Goal: Transaction & Acquisition: Book appointment/travel/reservation

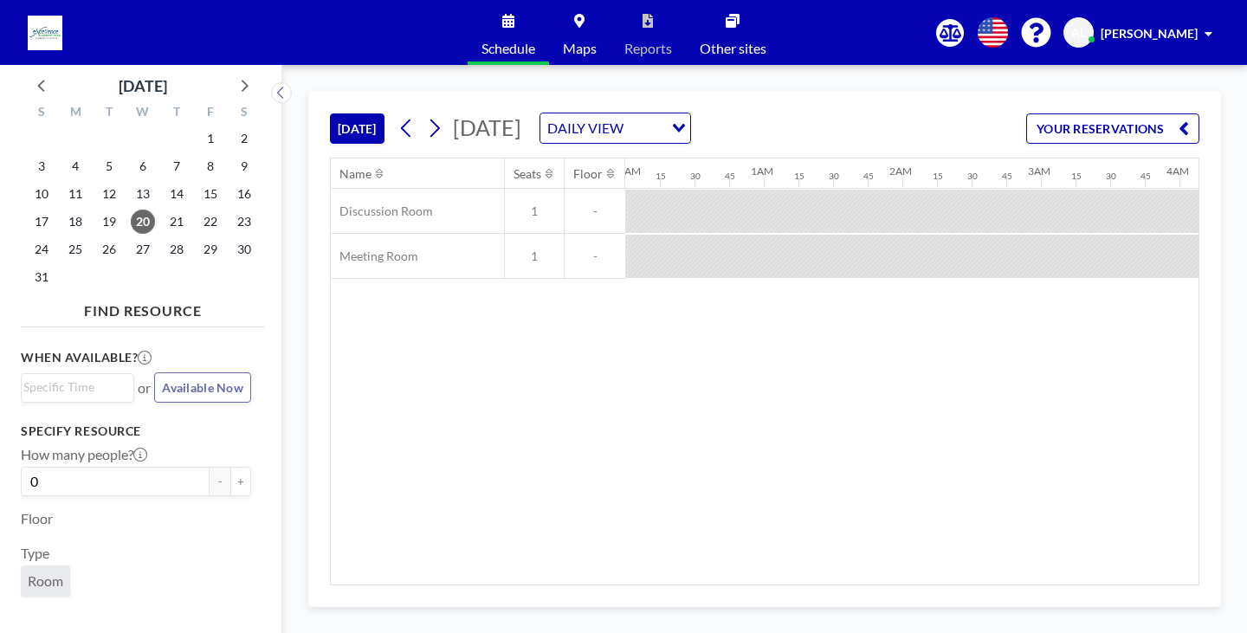
scroll to position [0, 1490]
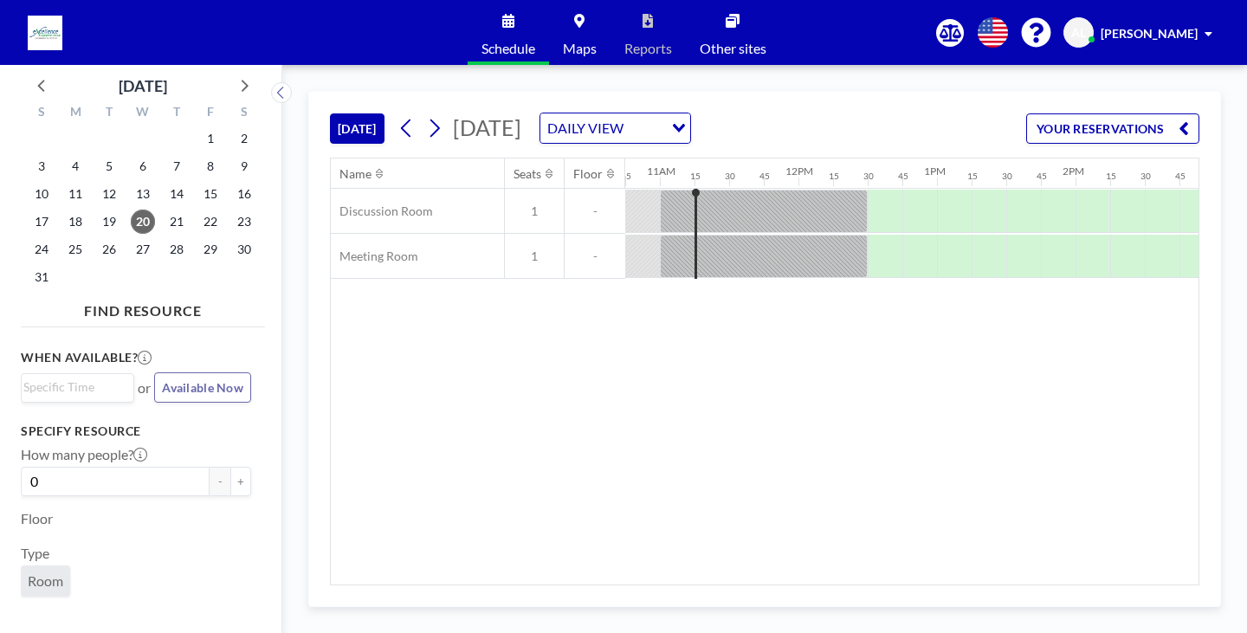
click at [956, 322] on div "Name Seats Floor 12AM 15 30 45 1AM 15 30 45 2AM 15 30 45 3AM 15 30 45 4AM 15 30…" at bounding box center [765, 372] width 868 height 426
click at [824, 570] on div "Name Seats Floor 12AM 15 30 45 1AM 15 30 45 2AM 15 30 45 3AM 15 30 45 4AM 15 30…" at bounding box center [765, 372] width 868 height 426
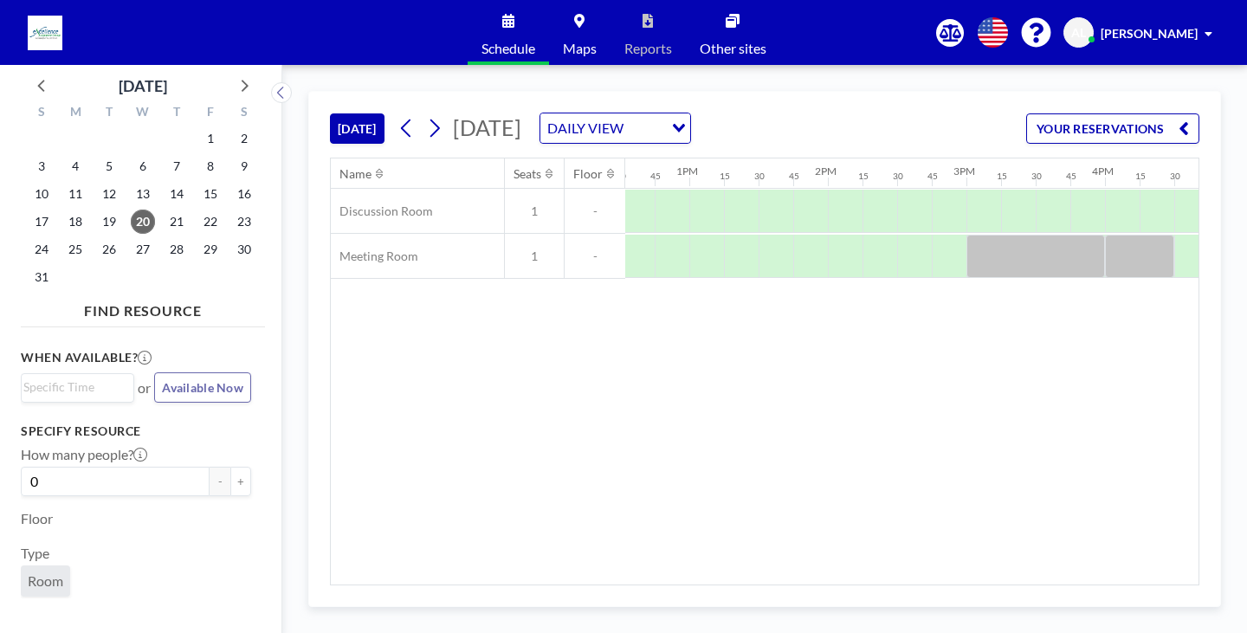
scroll to position [0, 1701]
drag, startPoint x: 924, startPoint y: 574, endPoint x: 837, endPoint y: 565, distance: 88.0
click at [837, 565] on div "Name Seats Floor 12AM 15 30 45 1AM 15 30 45 2AM 15 30 45 3AM 15 30 45 4AM 15 30…" at bounding box center [765, 372] width 868 height 426
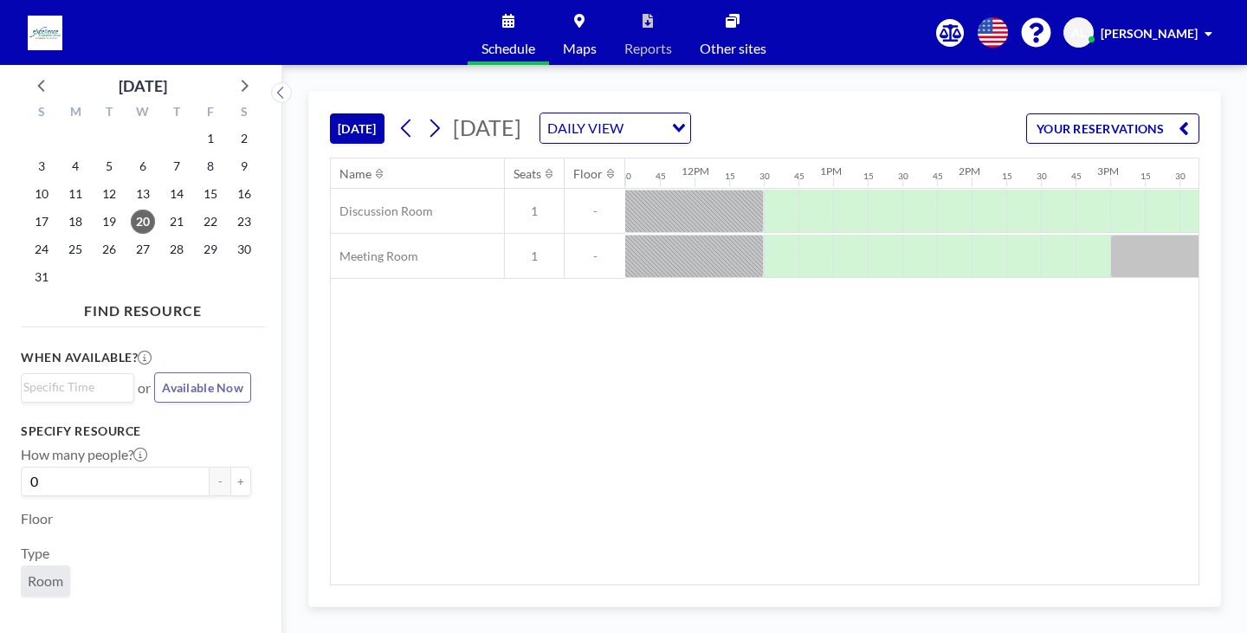
scroll to position [0, 1453]
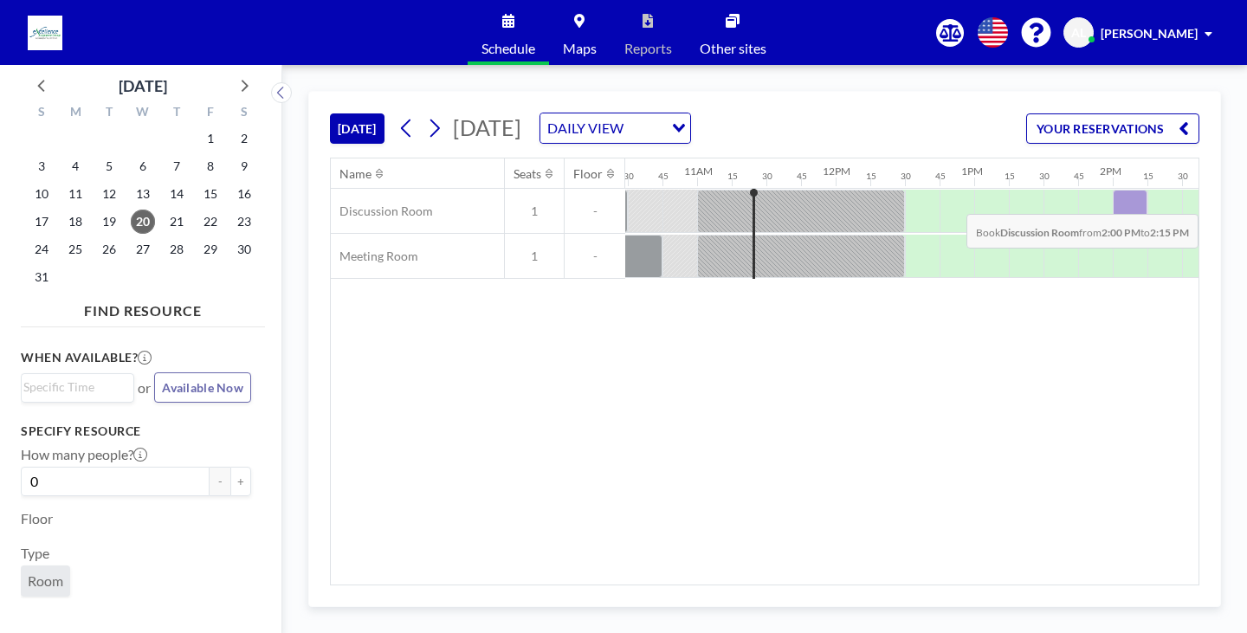
click at [1123, 201] on div at bounding box center [1130, 211] width 35 height 43
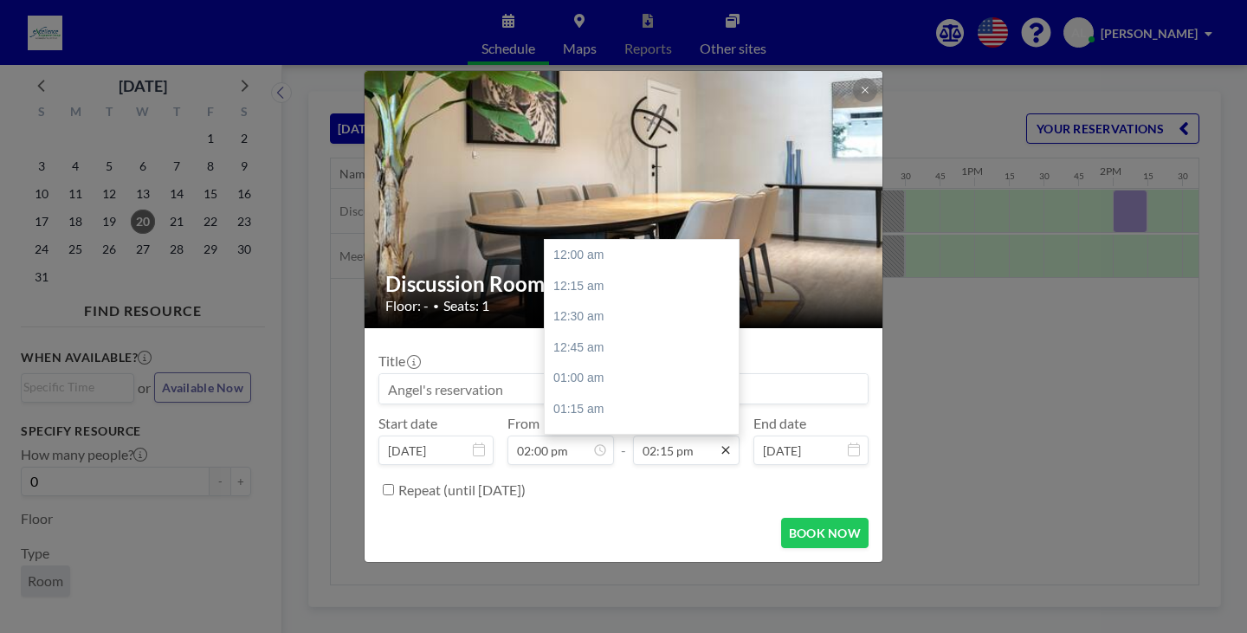
scroll to position [1758, 0]
click at [609, 275] on div "02:30 pm" at bounding box center [646, 285] width 203 height 31
type input "02:30 pm"
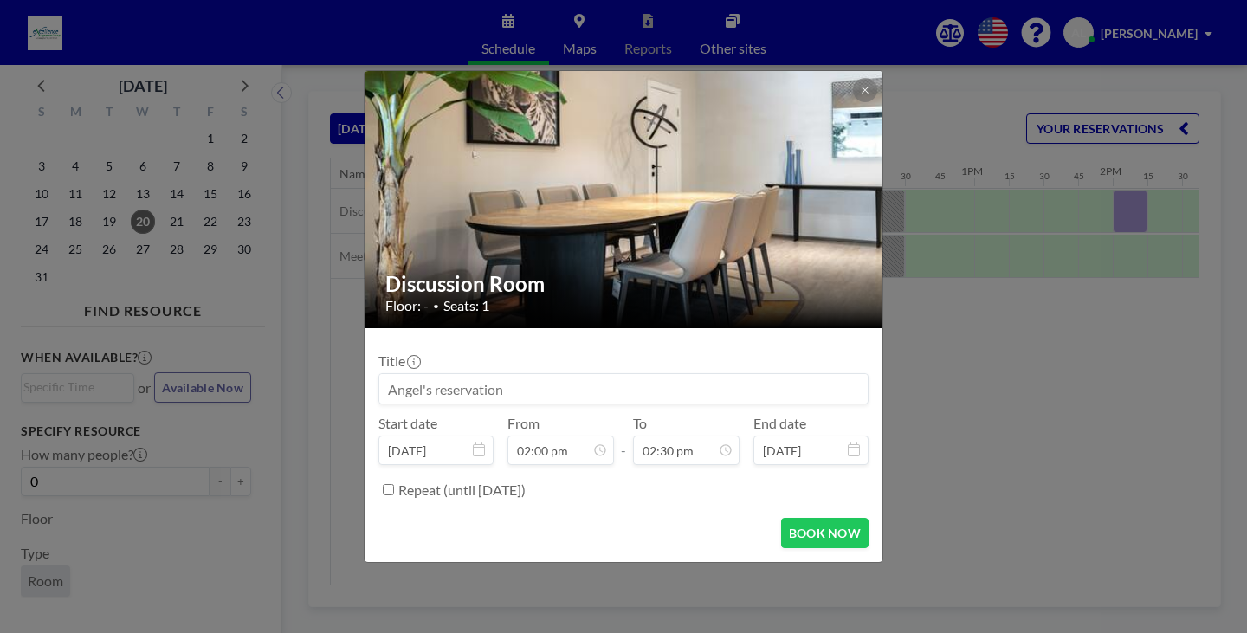
scroll to position [1788, 0]
click at [807, 531] on button "BOOK NOW" at bounding box center [824, 533] width 87 height 30
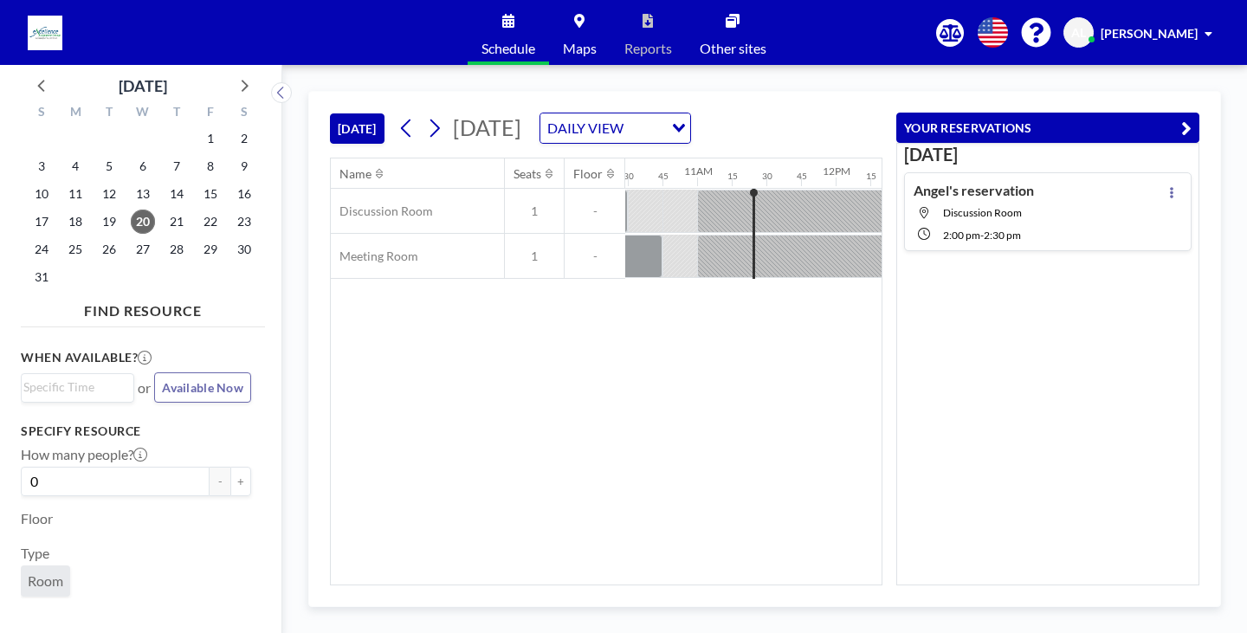
click at [657, 431] on div "Name Seats Floor 12AM 15 30 45 1AM 15 30 45 2AM 15 30 45 3AM 15 30 45 4AM 15 30…" at bounding box center [606, 372] width 551 height 426
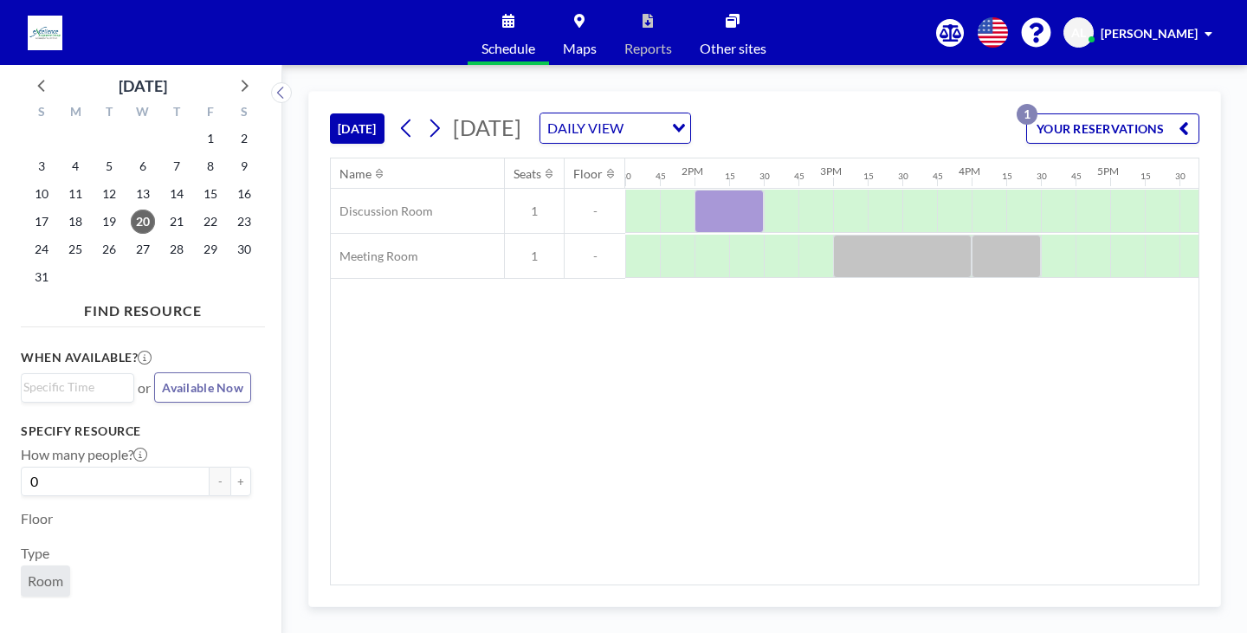
scroll to position [0, 1850]
